Goal: Task Accomplishment & Management: Manage account settings

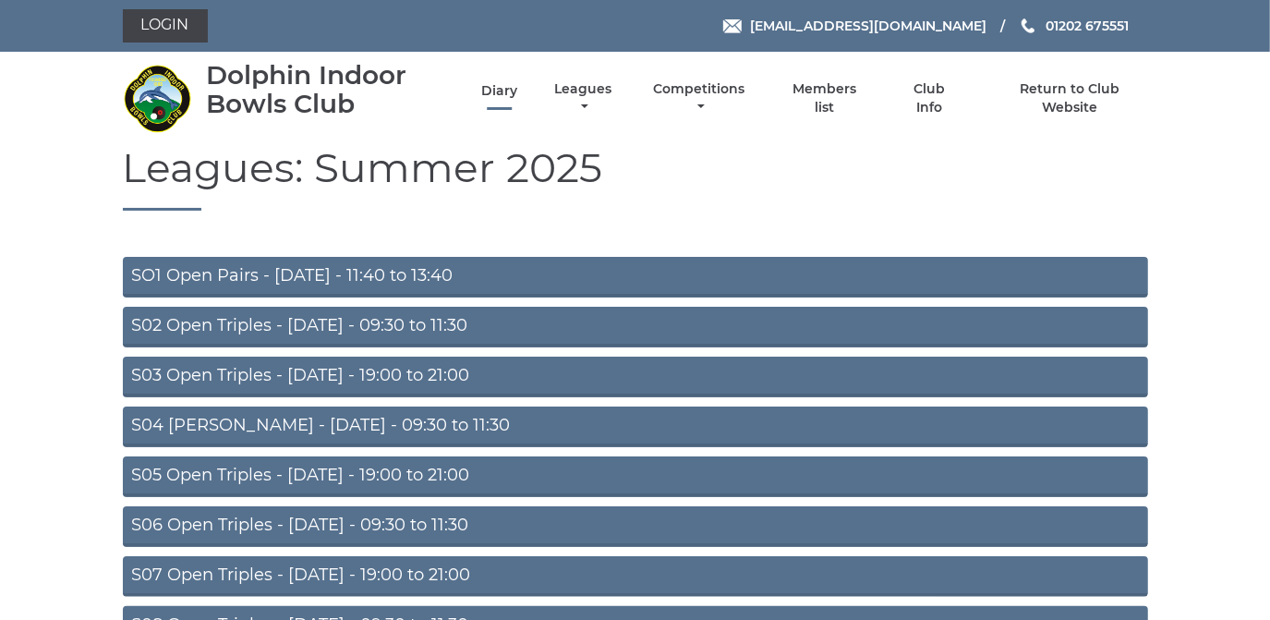
click at [503, 90] on link "Diary" at bounding box center [499, 91] width 36 height 18
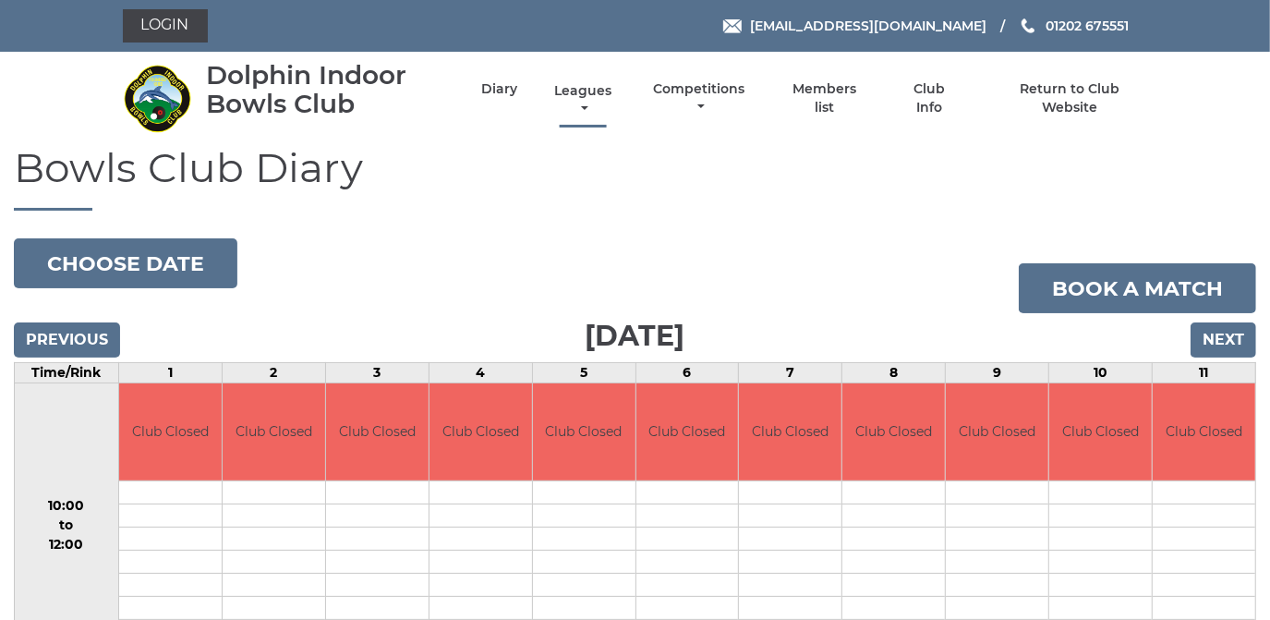
click at [573, 88] on link "Leagues" at bounding box center [583, 100] width 66 height 36
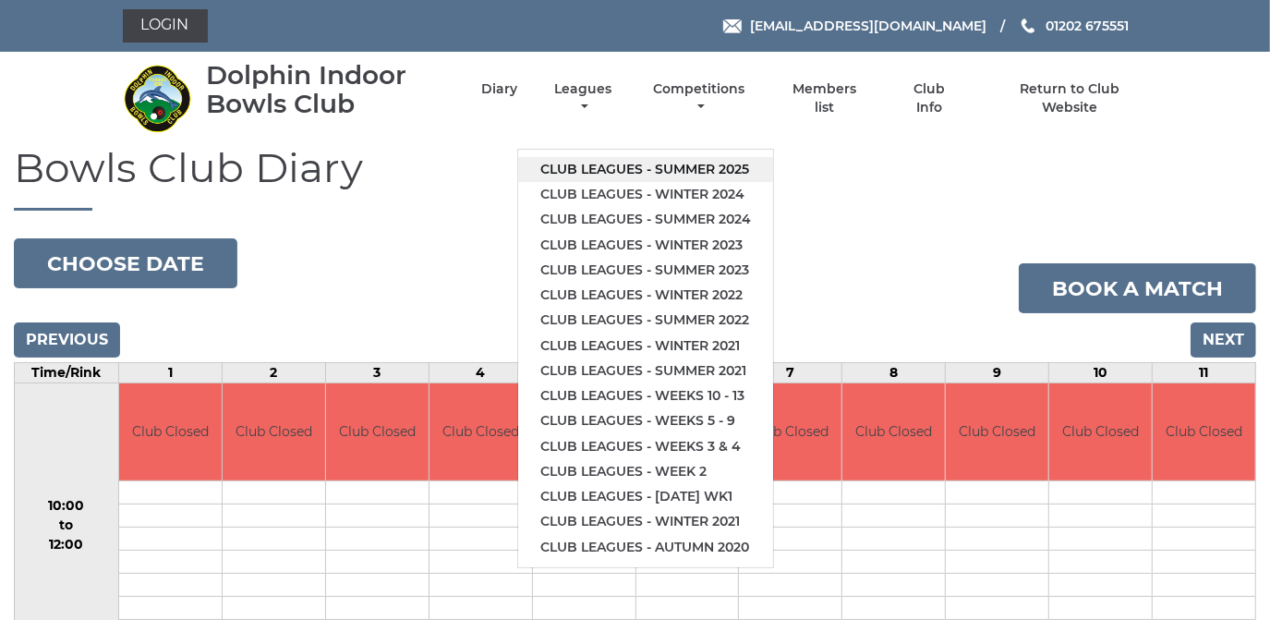
click at [584, 164] on link "Club leagues - Summer 2025" at bounding box center [645, 169] width 255 height 25
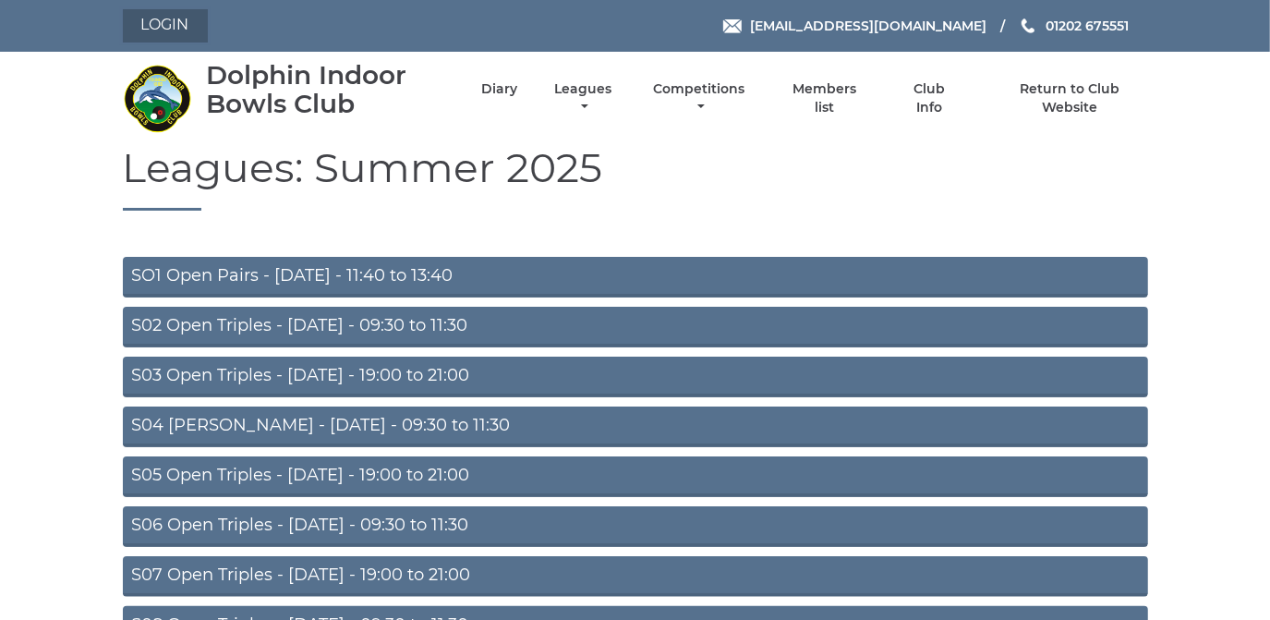
click at [175, 18] on link "Login" at bounding box center [165, 25] width 85 height 33
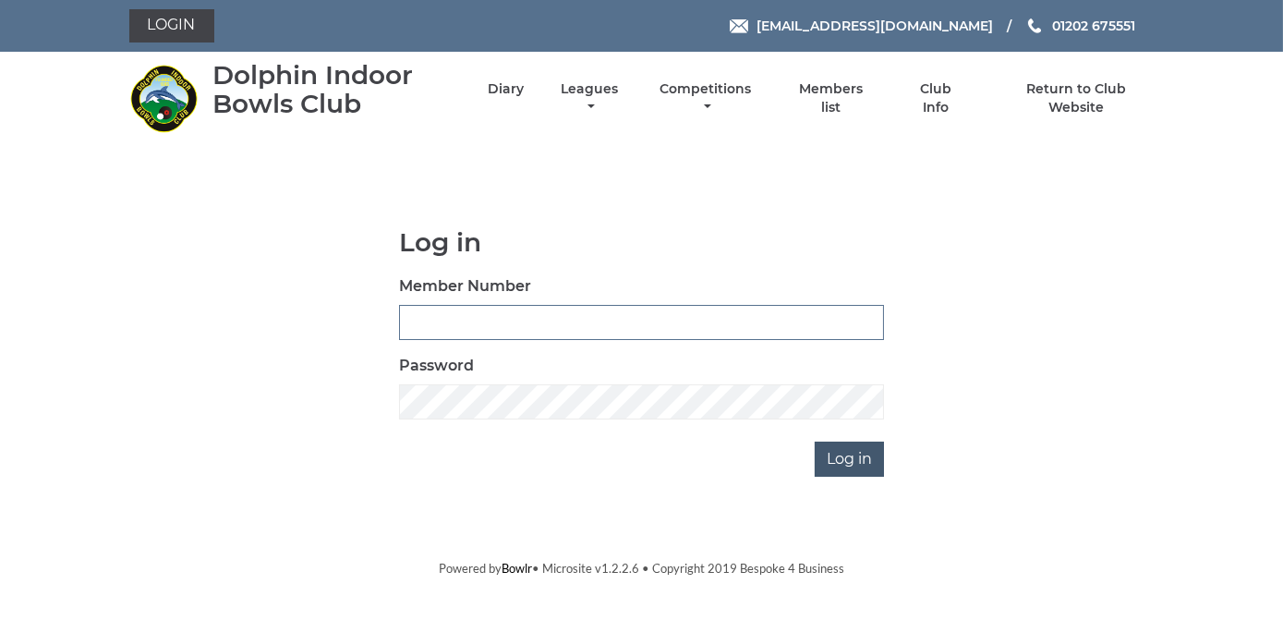
type input "2368"
click at [840, 454] on input "Log in" at bounding box center [849, 458] width 69 height 35
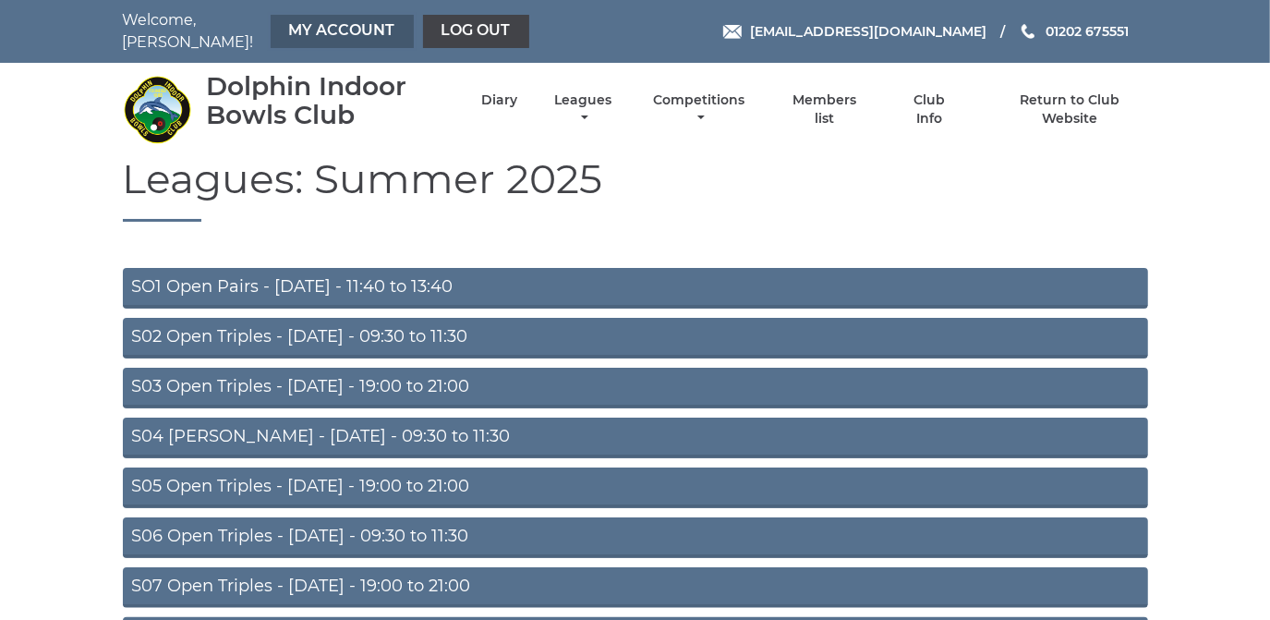
click at [369, 21] on link "My Account" at bounding box center [342, 31] width 143 height 33
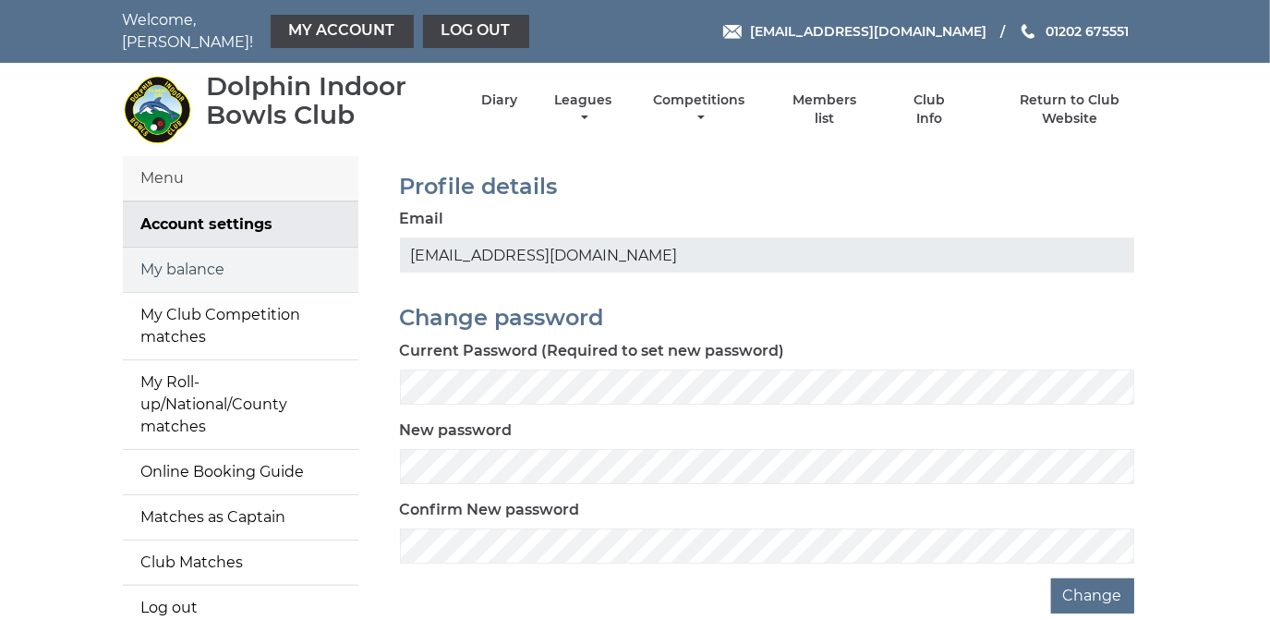
click at [219, 255] on link "My balance" at bounding box center [241, 270] width 236 height 44
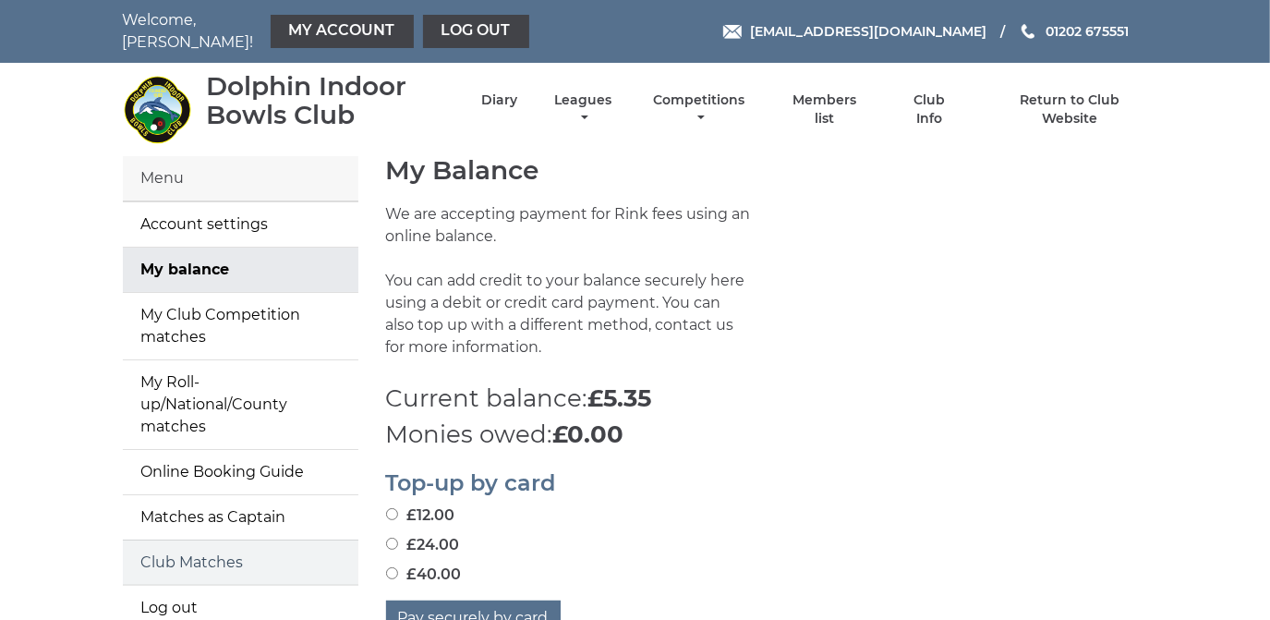
click at [211, 550] on link "Club Matches" at bounding box center [241, 562] width 236 height 44
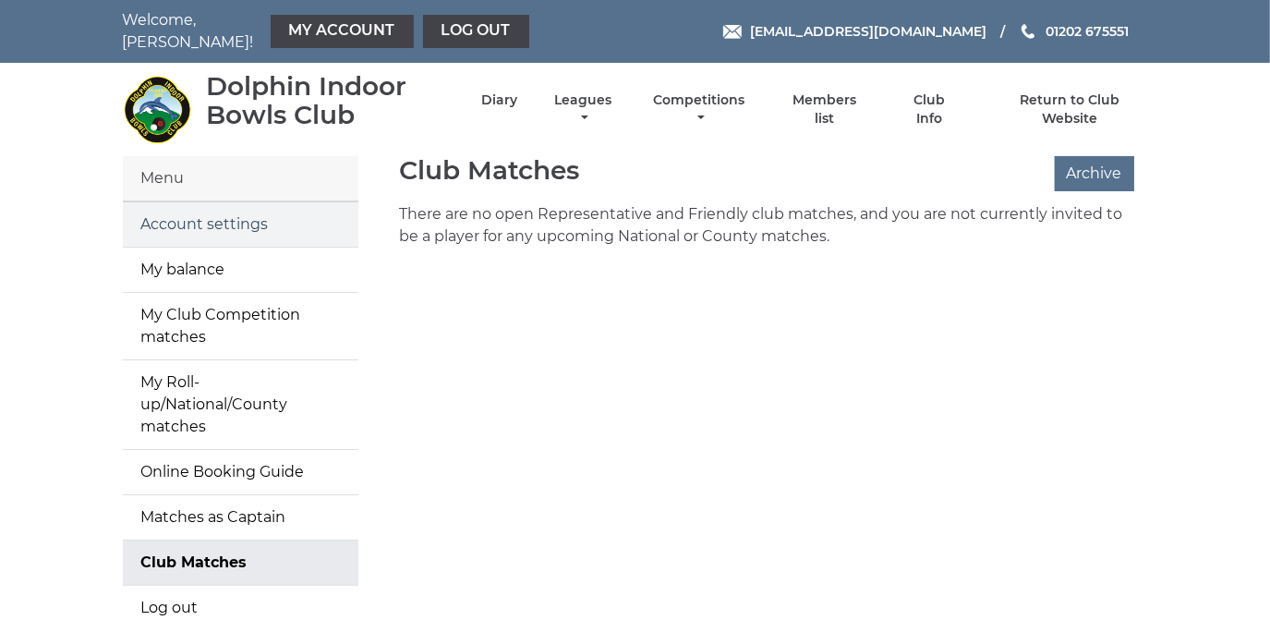
click at [227, 211] on link "Account settings" at bounding box center [241, 224] width 236 height 44
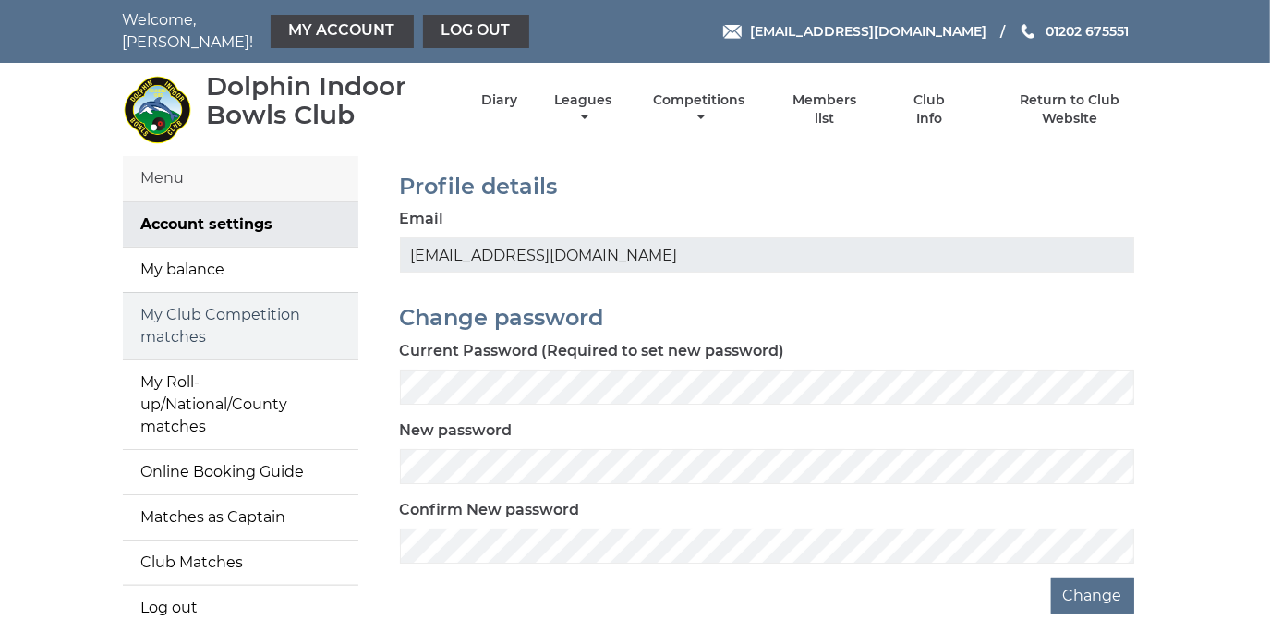
click at [194, 312] on link "My Club Competition matches" at bounding box center [241, 326] width 236 height 66
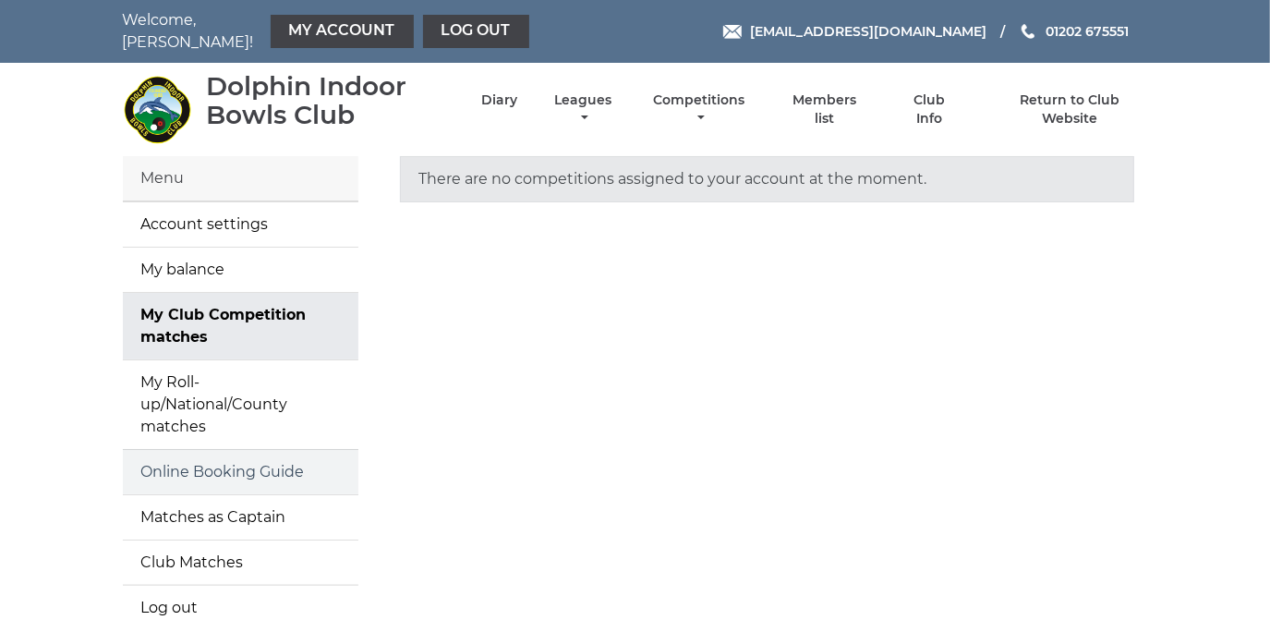
click at [185, 454] on link "Online Booking Guide" at bounding box center [241, 472] width 236 height 44
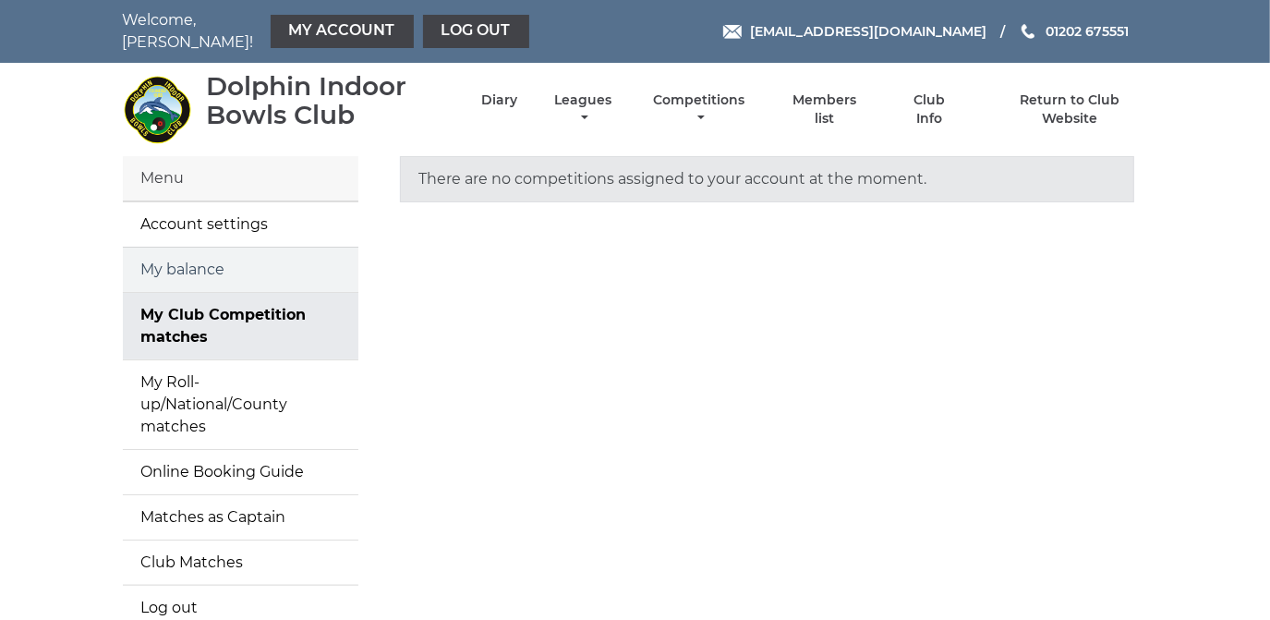
click at [203, 252] on link "My balance" at bounding box center [241, 270] width 236 height 44
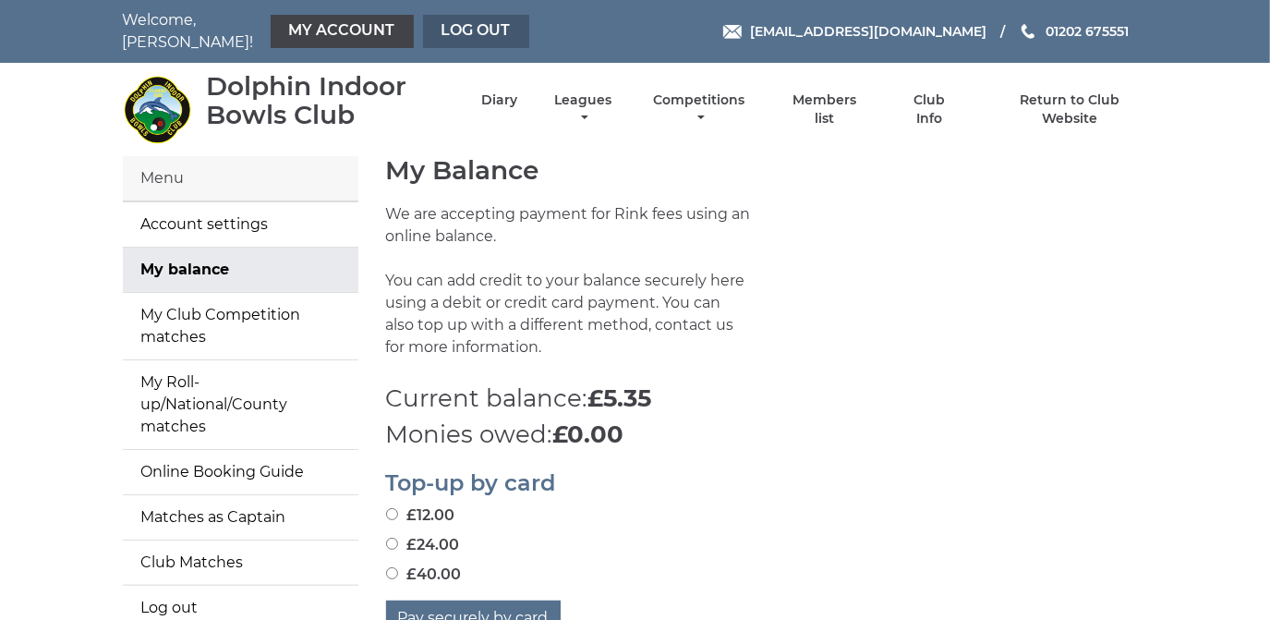
click at [470, 16] on link "Log out" at bounding box center [476, 31] width 106 height 33
